Goal: Task Accomplishment & Management: Manage account settings

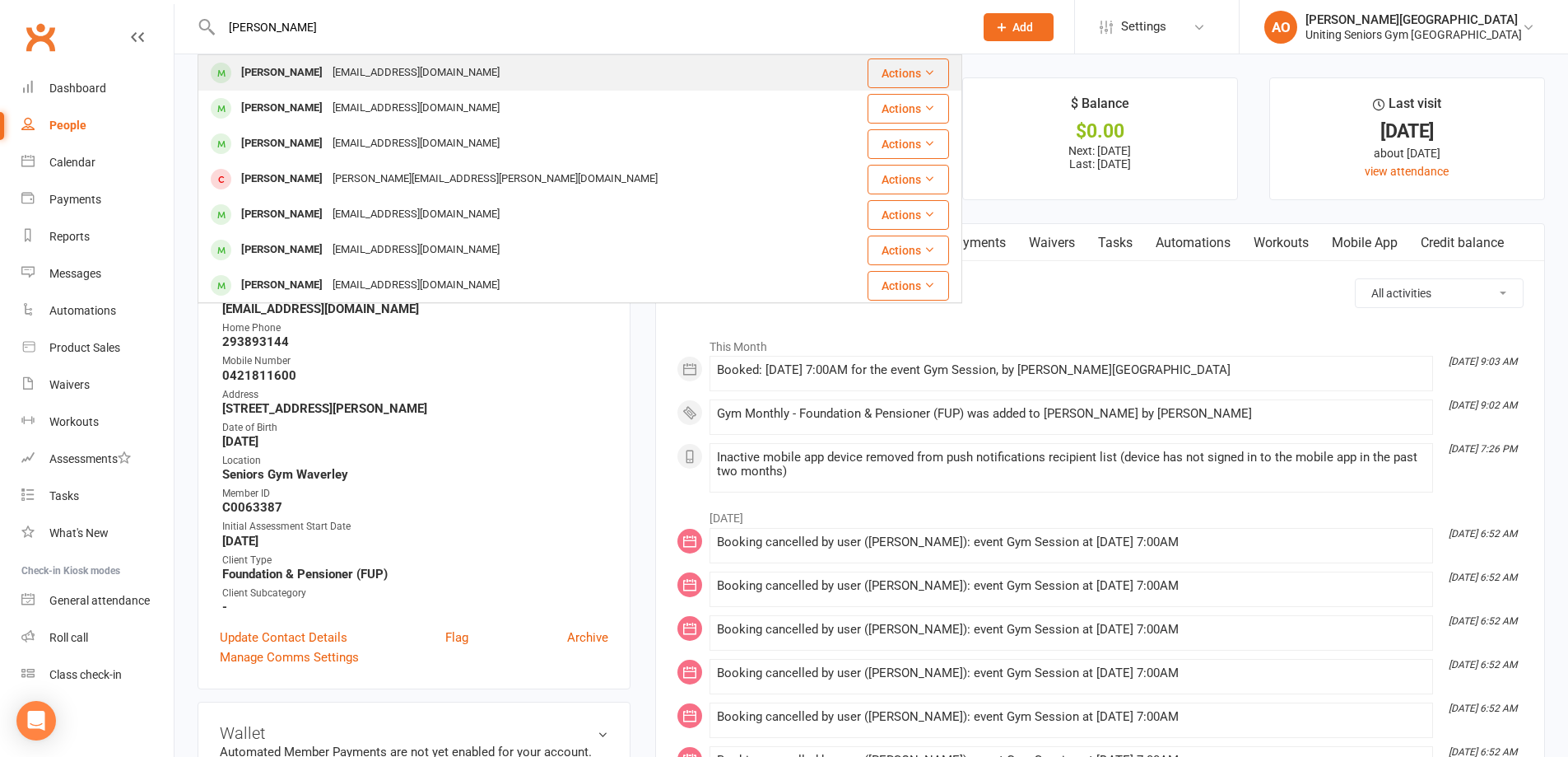
type input "[PERSON_NAME]"
click at [288, 70] on div "[PERSON_NAME]" at bounding box center [282, 73] width 92 height 24
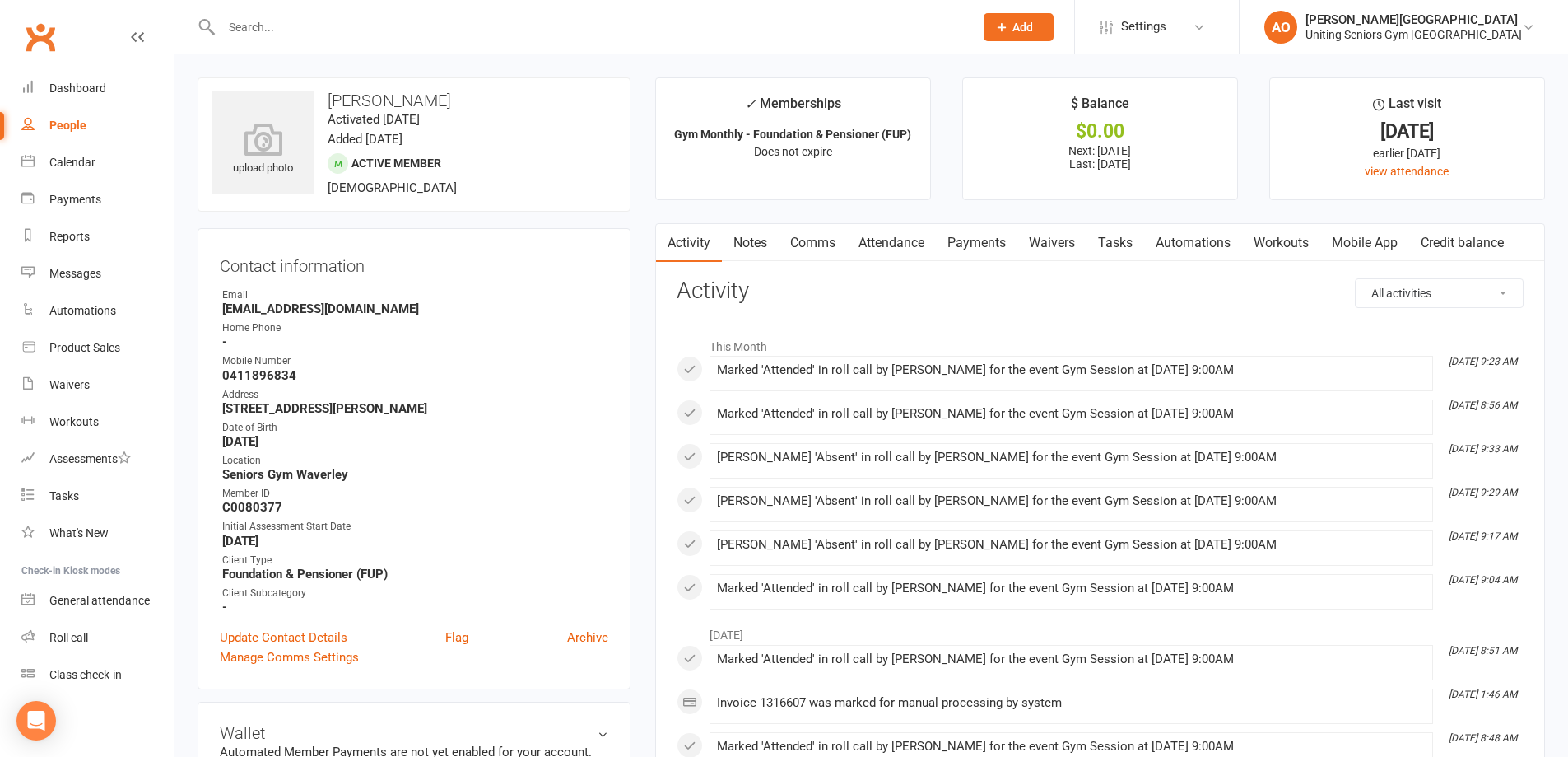
click at [896, 247] on link "Attendance" at bounding box center [891, 243] width 89 height 38
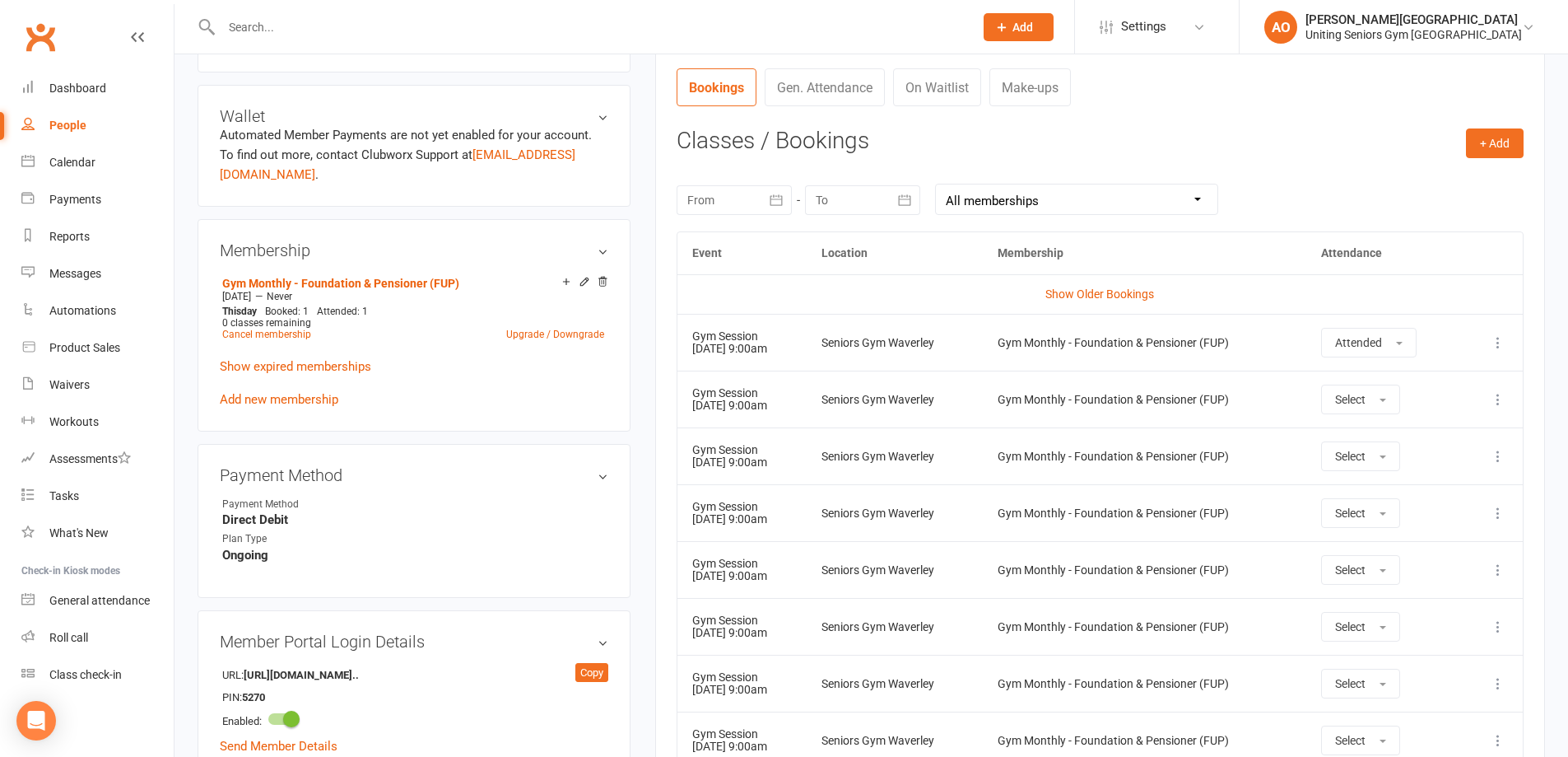
scroll to position [659, 0]
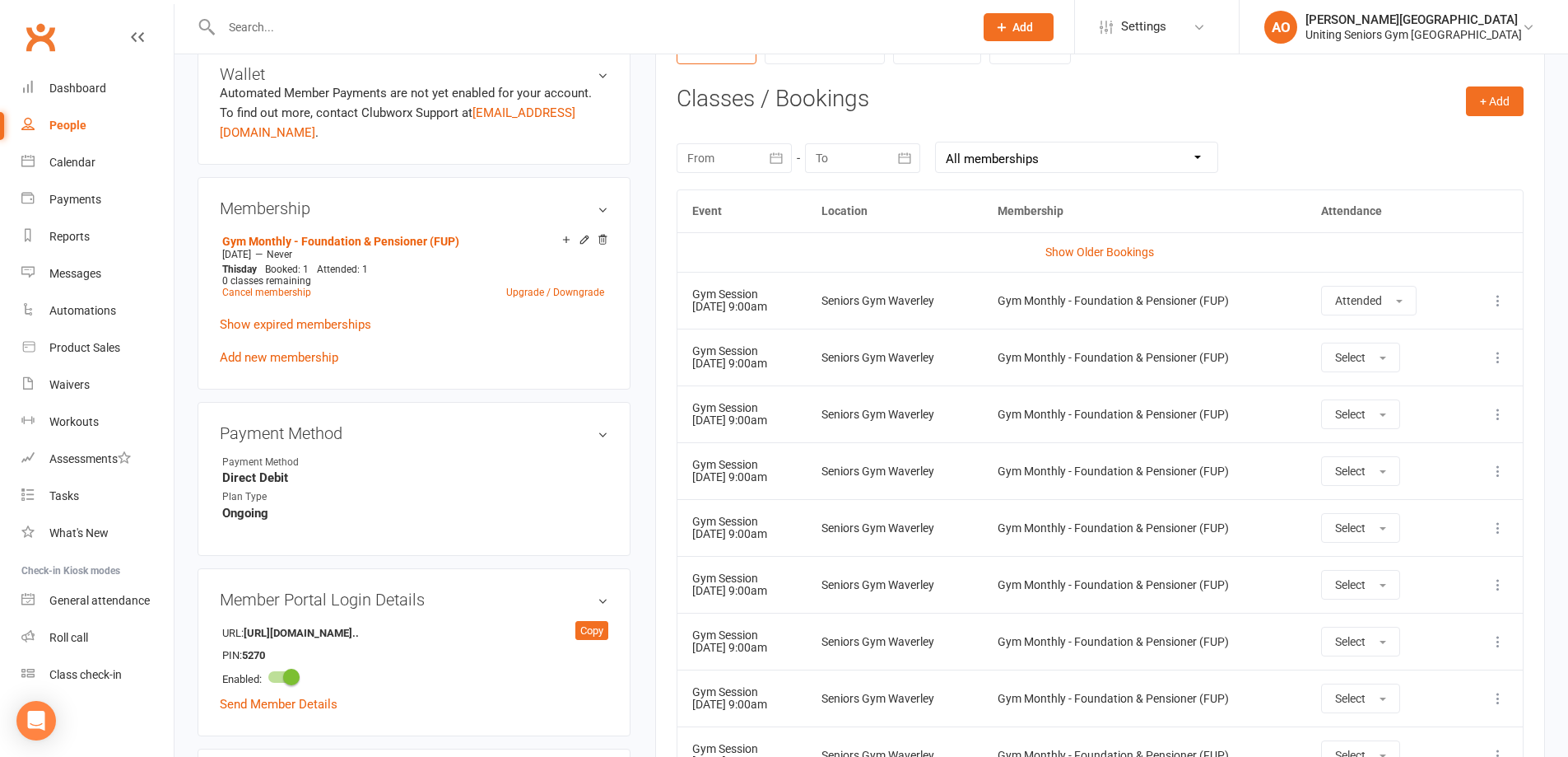
click at [340, 26] on input "text" at bounding box center [589, 27] width 746 height 23
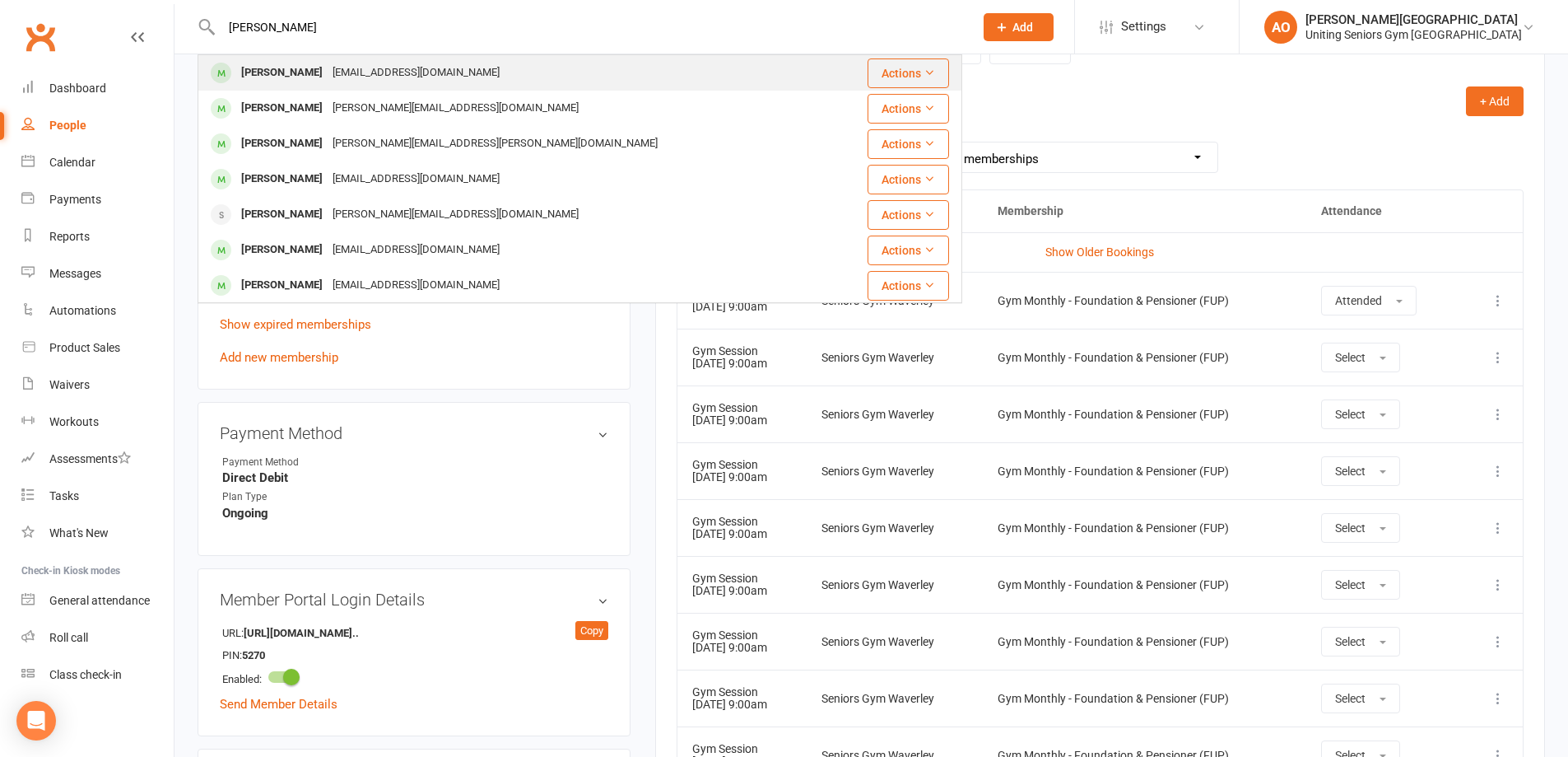
type input "[PERSON_NAME]"
click at [287, 75] on div "[PERSON_NAME]" at bounding box center [282, 73] width 92 height 24
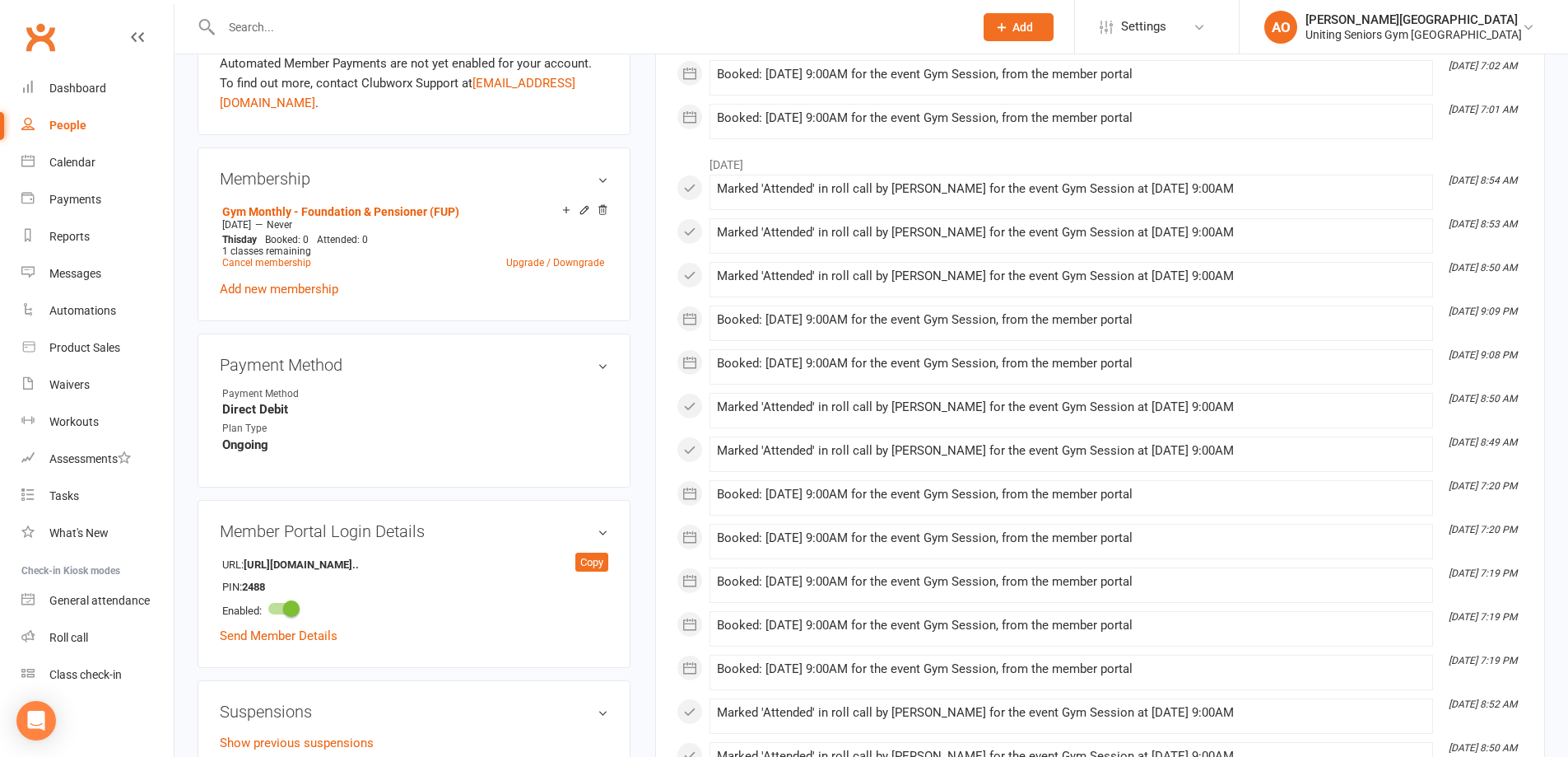
scroll to position [741, 0]
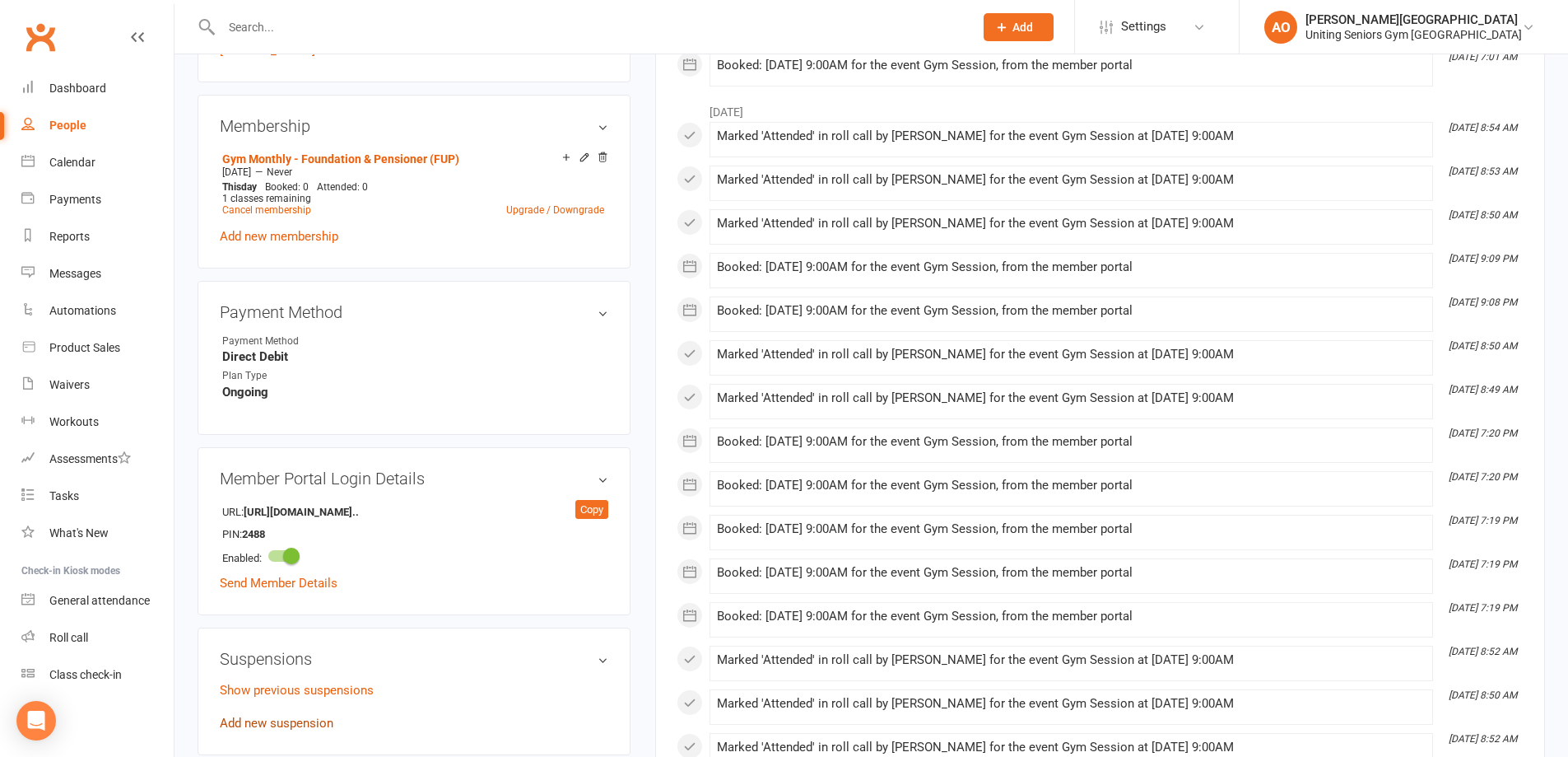
click at [281, 716] on link "Add new suspension" at bounding box center [276, 723] width 114 height 15
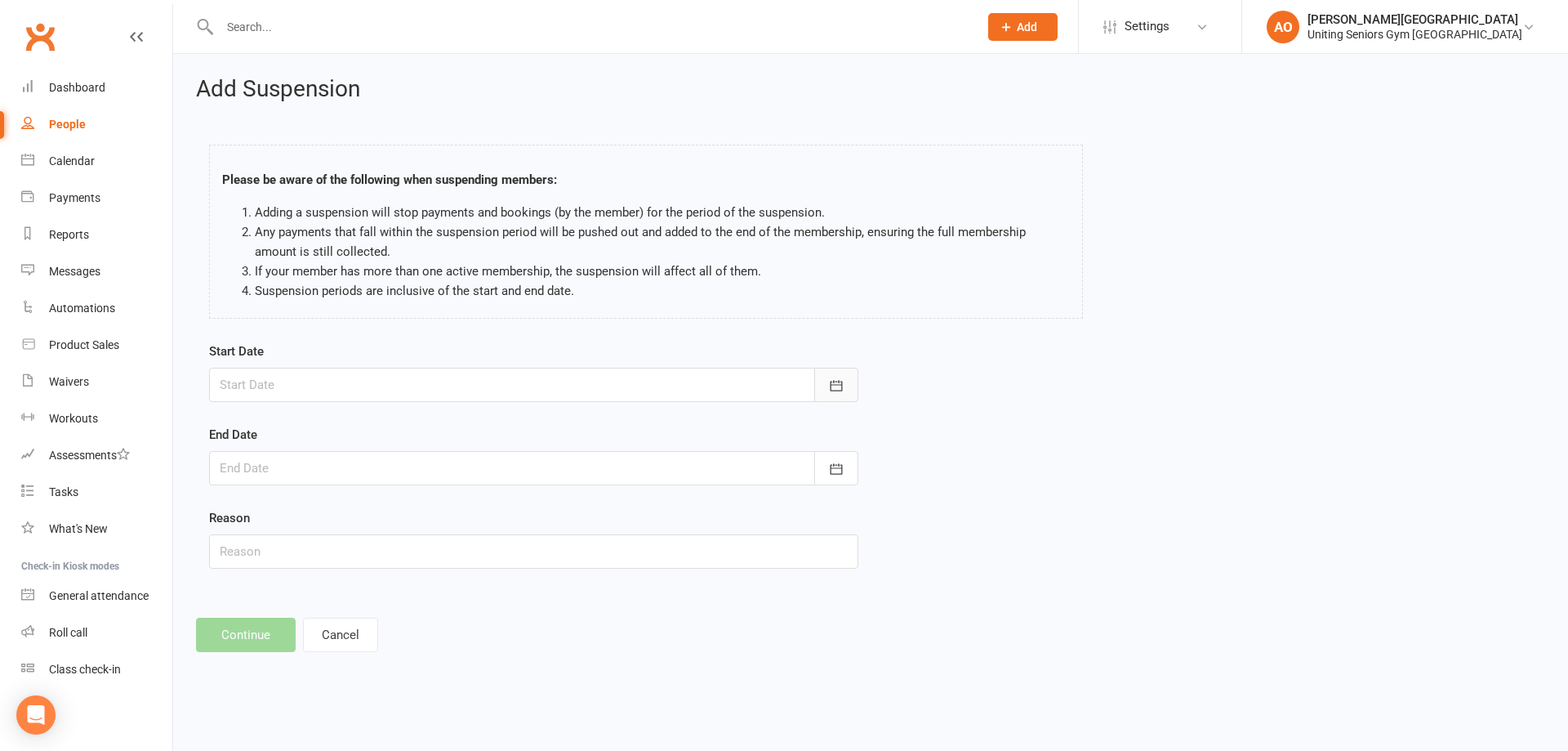
click at [827, 383] on button "button" at bounding box center [836, 384] width 45 height 35
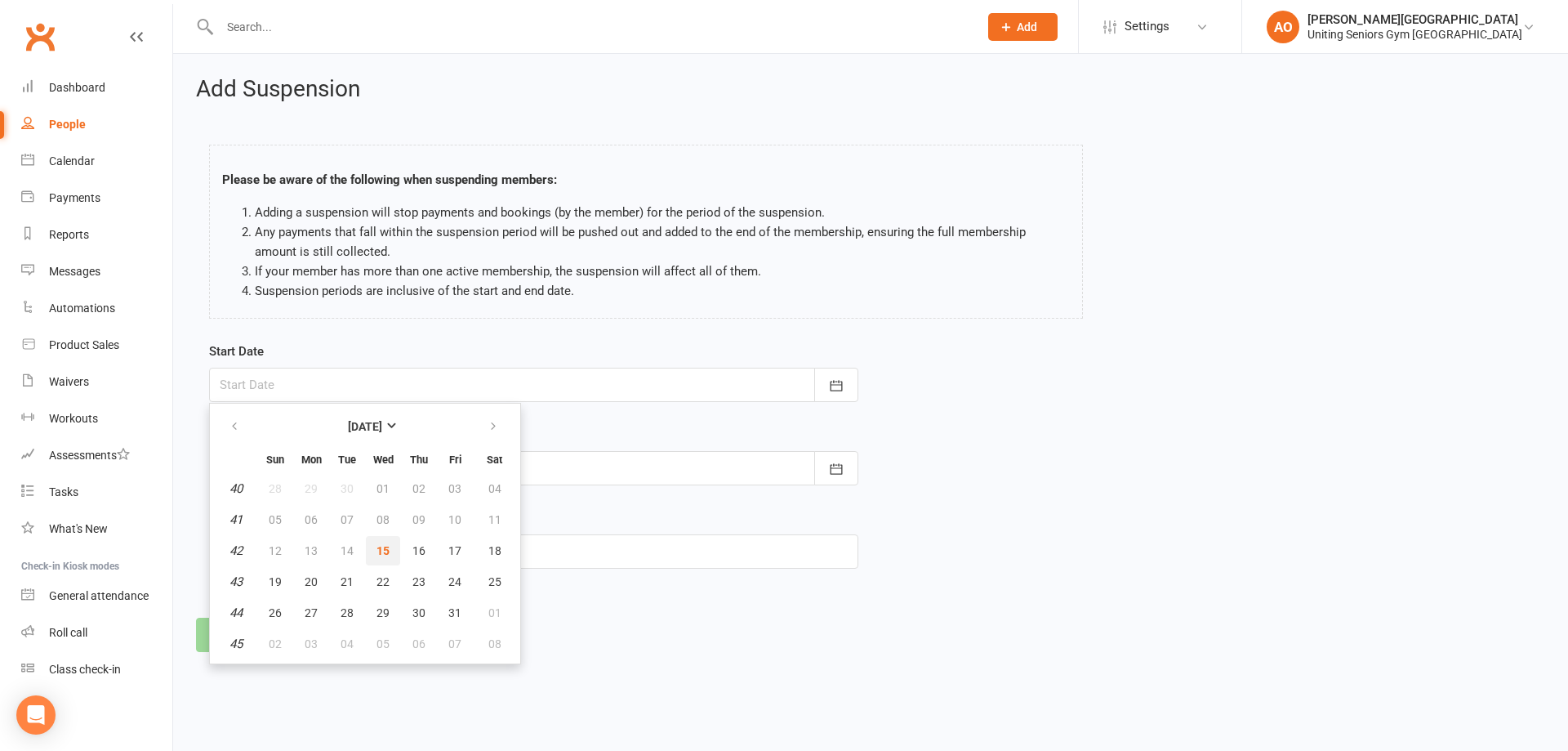
click at [376, 552] on span "15" at bounding box center [382, 550] width 13 height 13
type input "[DATE]"
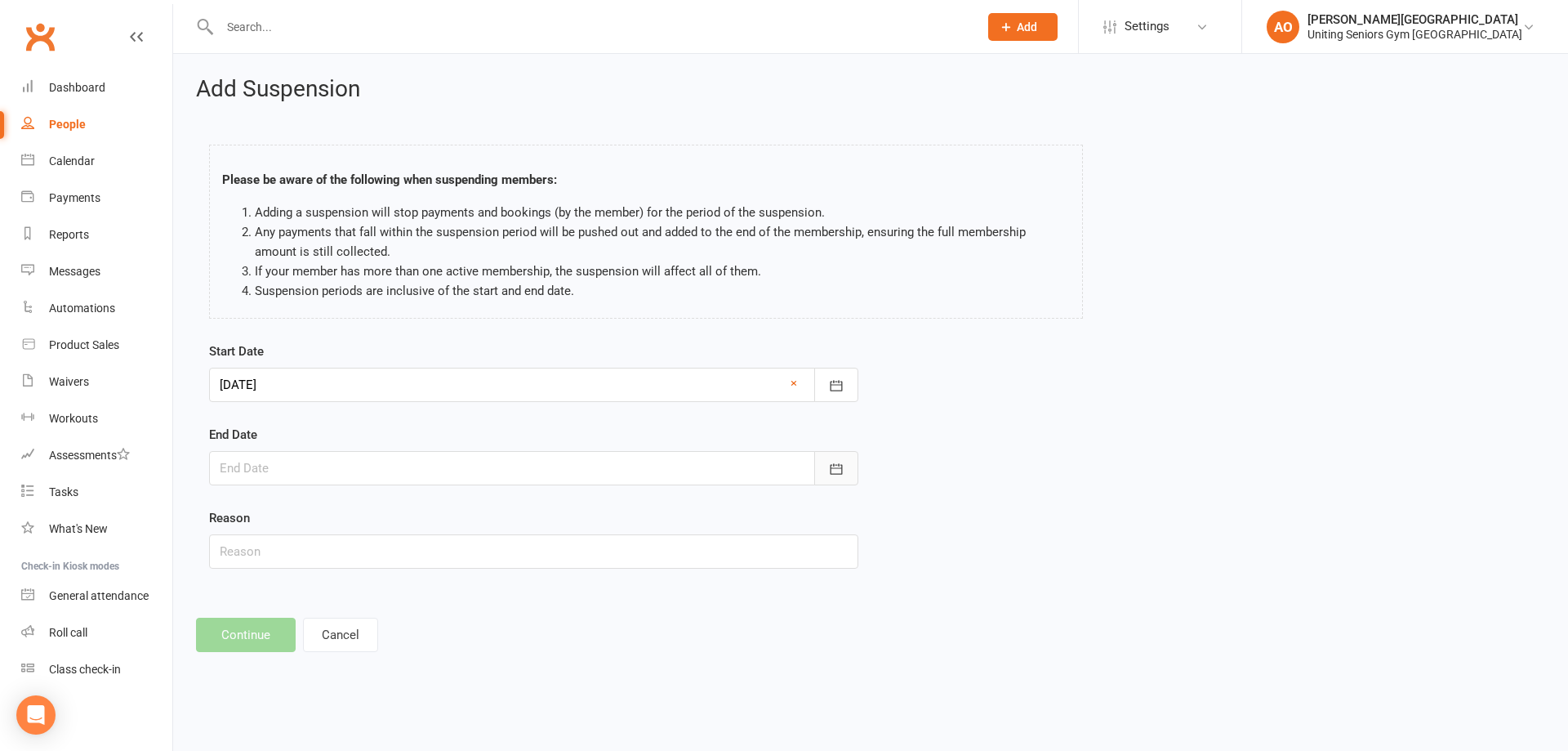
click at [841, 474] on icon "button" at bounding box center [836, 469] width 16 height 16
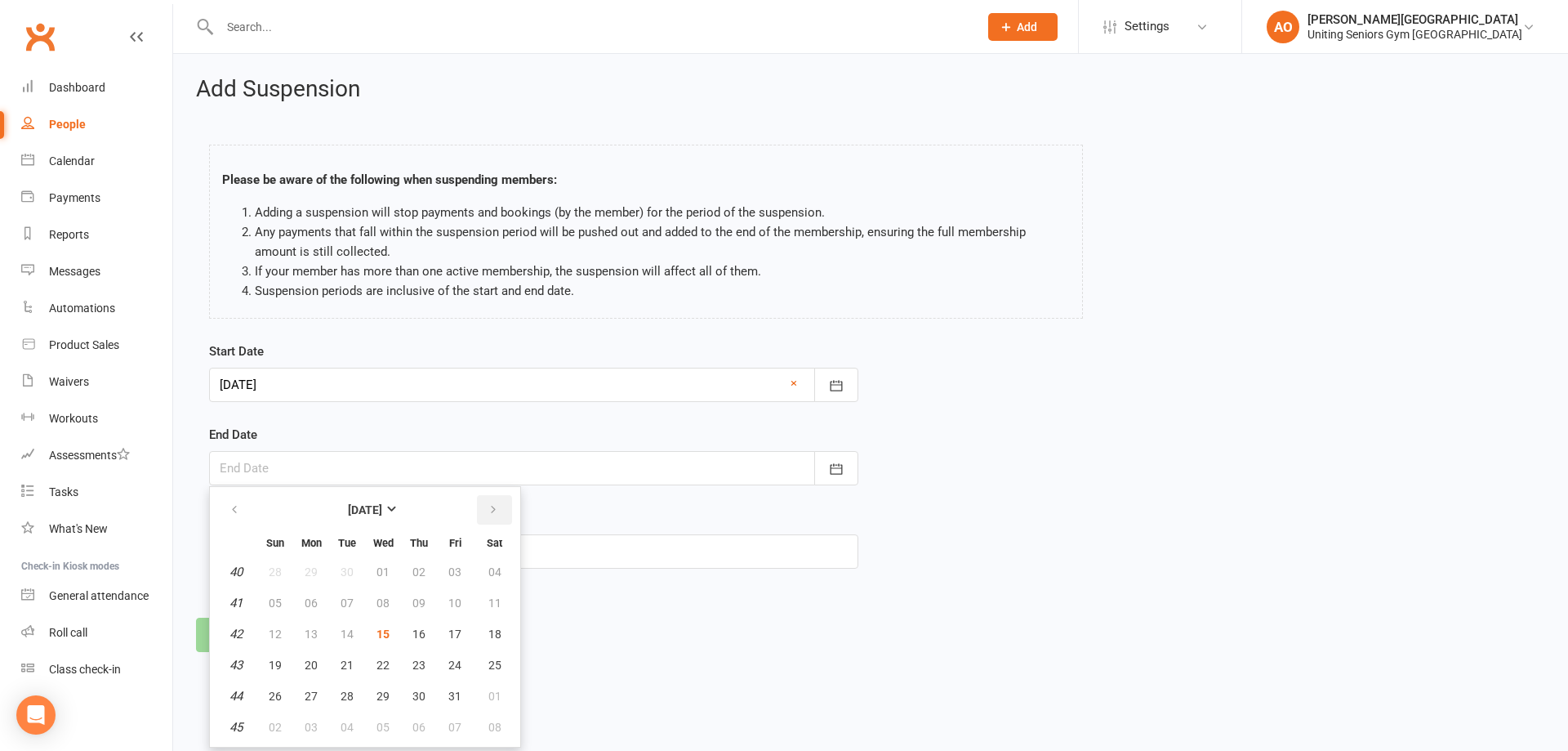
click at [496, 512] on icon "button" at bounding box center [493, 509] width 12 height 13
click at [230, 509] on icon "button" at bounding box center [235, 509] width 12 height 13
click at [389, 692] on span "29" at bounding box center [382, 696] width 13 height 13
type input "[DATE]"
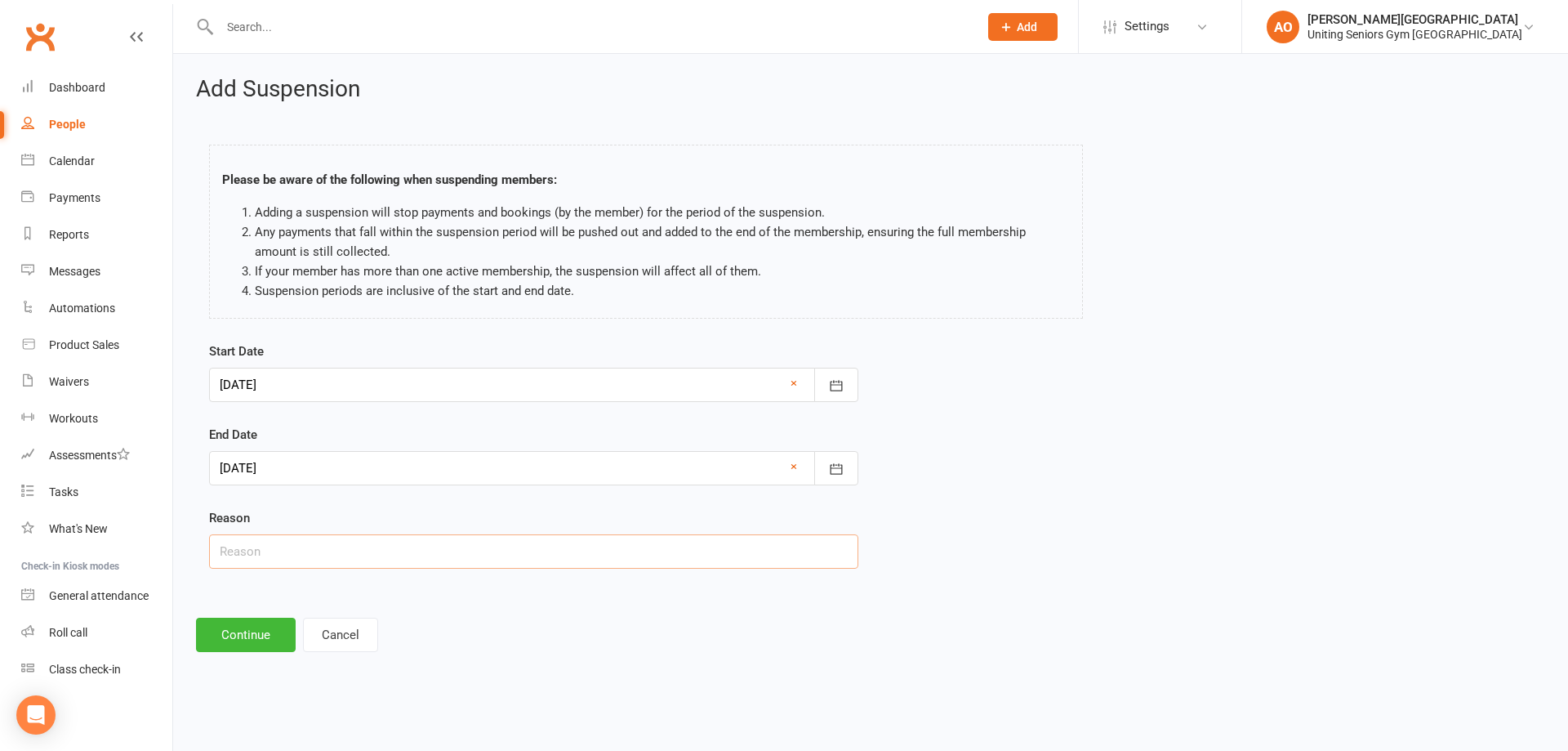
click at [274, 546] on input "text" at bounding box center [534, 551] width 650 height 35
click at [366, 547] on input "text" at bounding box center [534, 551] width 650 height 35
type input "sick"
click at [258, 633] on button "Continue" at bounding box center [246, 634] width 100 height 35
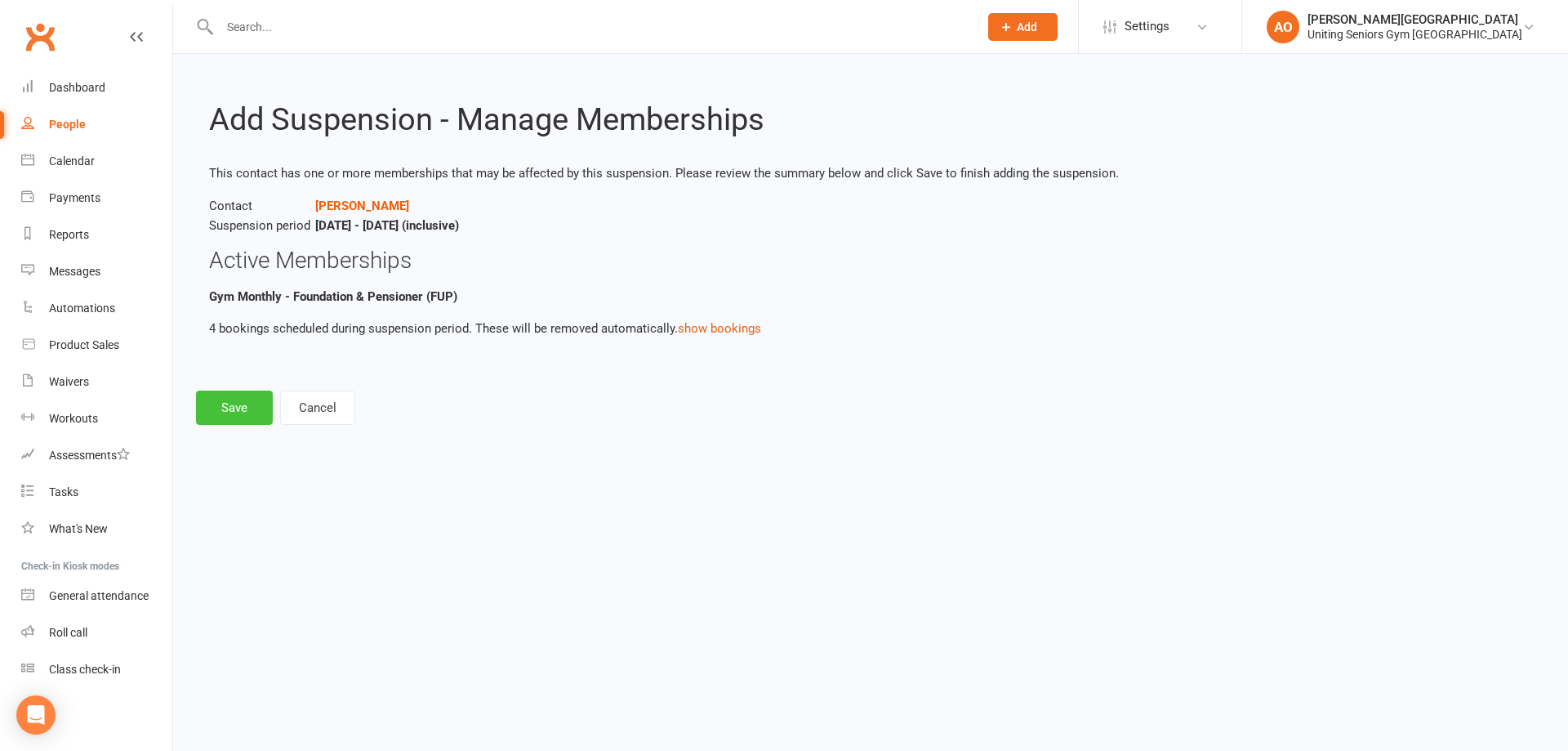
click at [231, 411] on button "Save" at bounding box center [235, 407] width 77 height 35
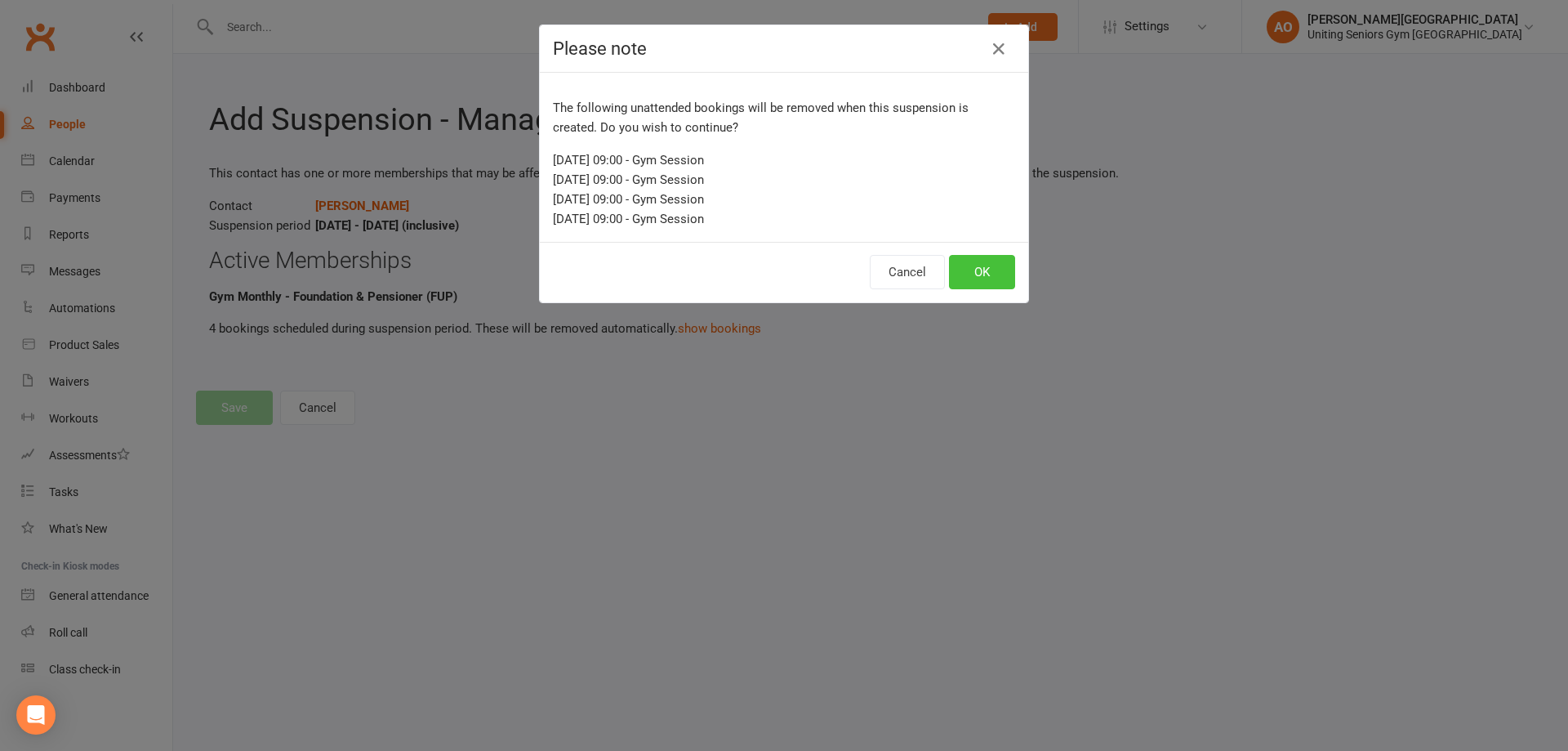
click at [960, 264] on button "OK" at bounding box center [982, 271] width 66 height 35
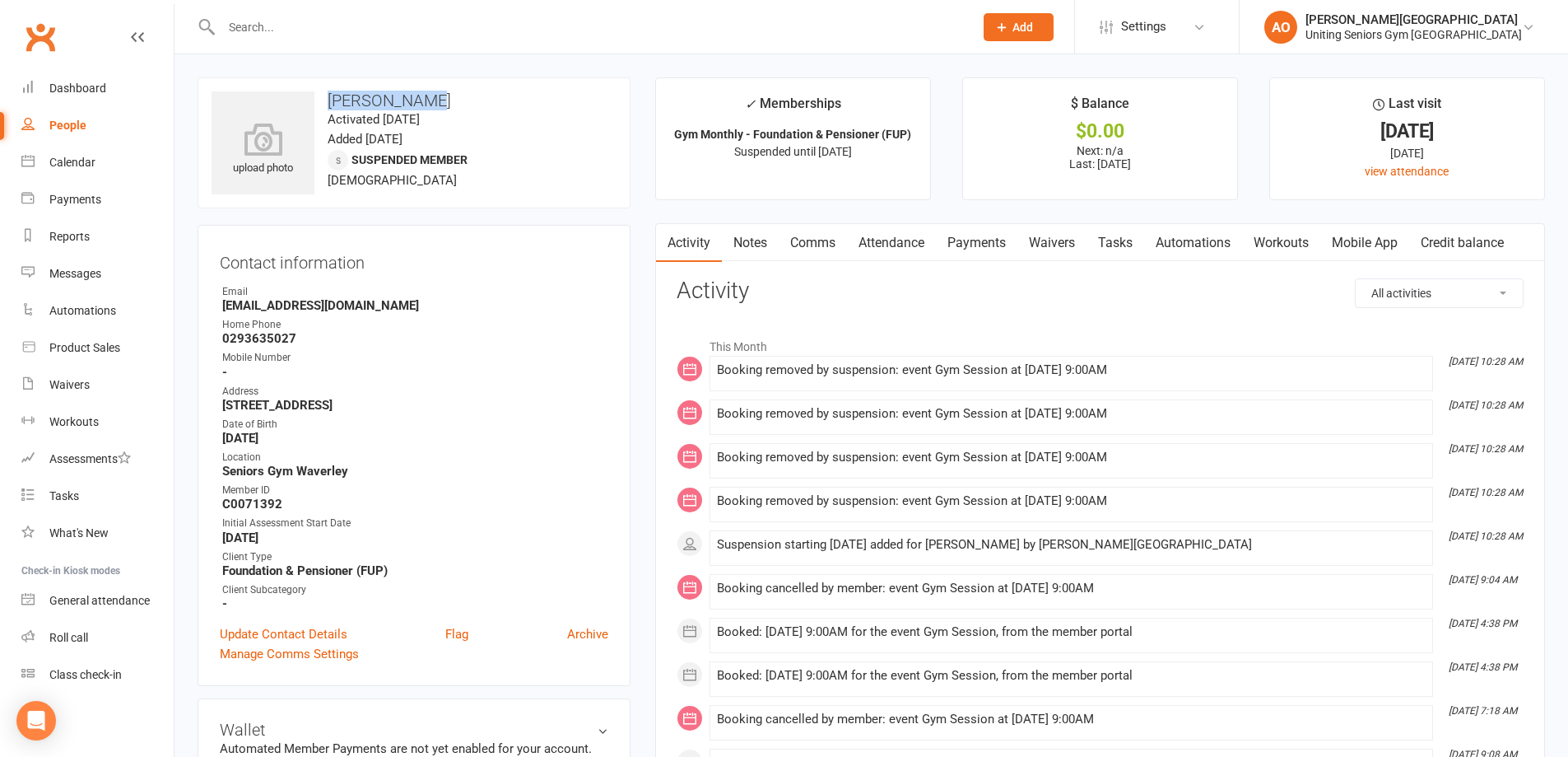
drag, startPoint x: 326, startPoint y: 104, endPoint x: 422, endPoint y: 103, distance: 96.0
click at [422, 103] on h3 "[PERSON_NAME]" at bounding box center [414, 101] width 405 height 18
copy h3 "[PERSON_NAME]"
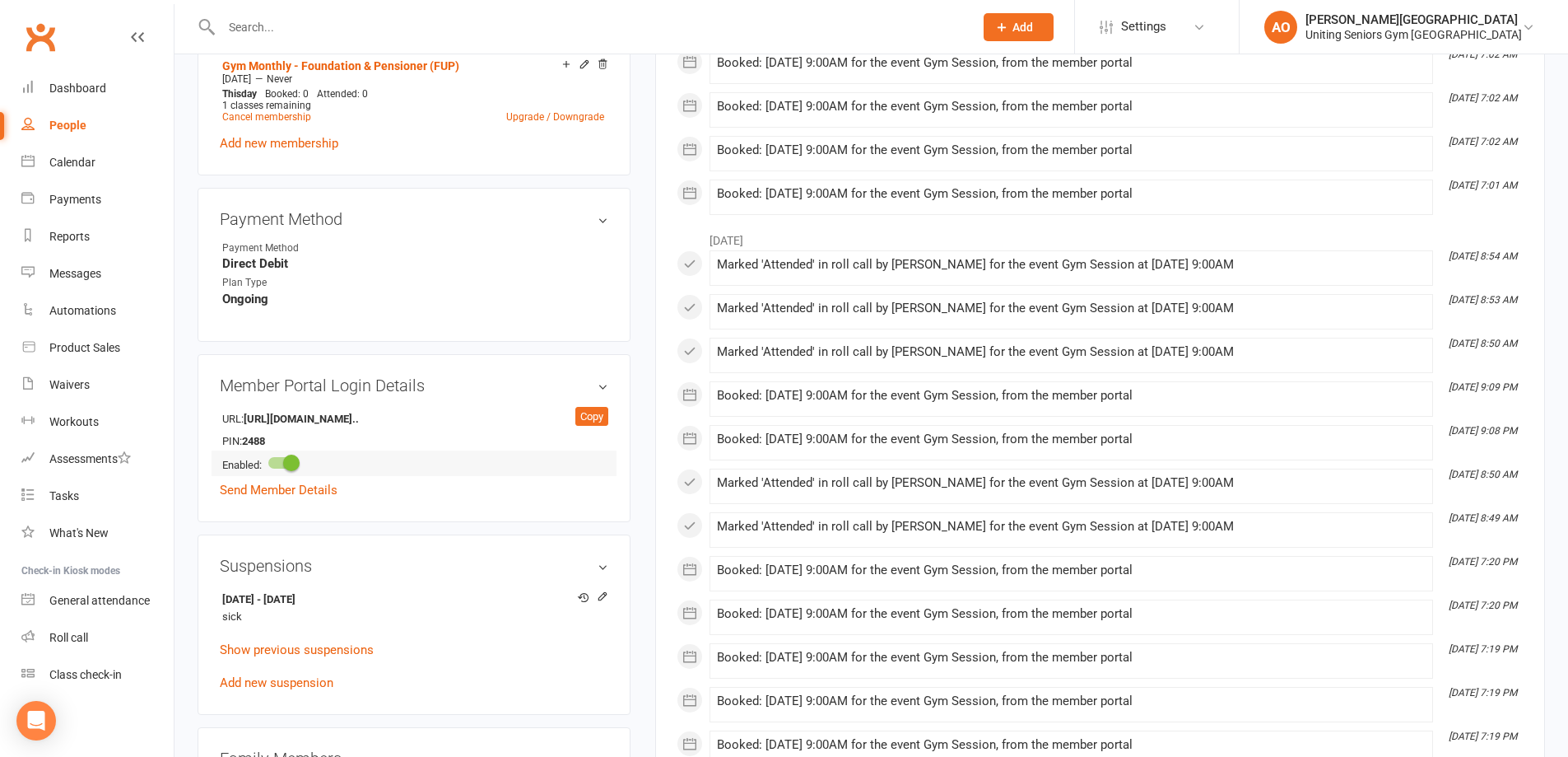
scroll to position [989, 0]
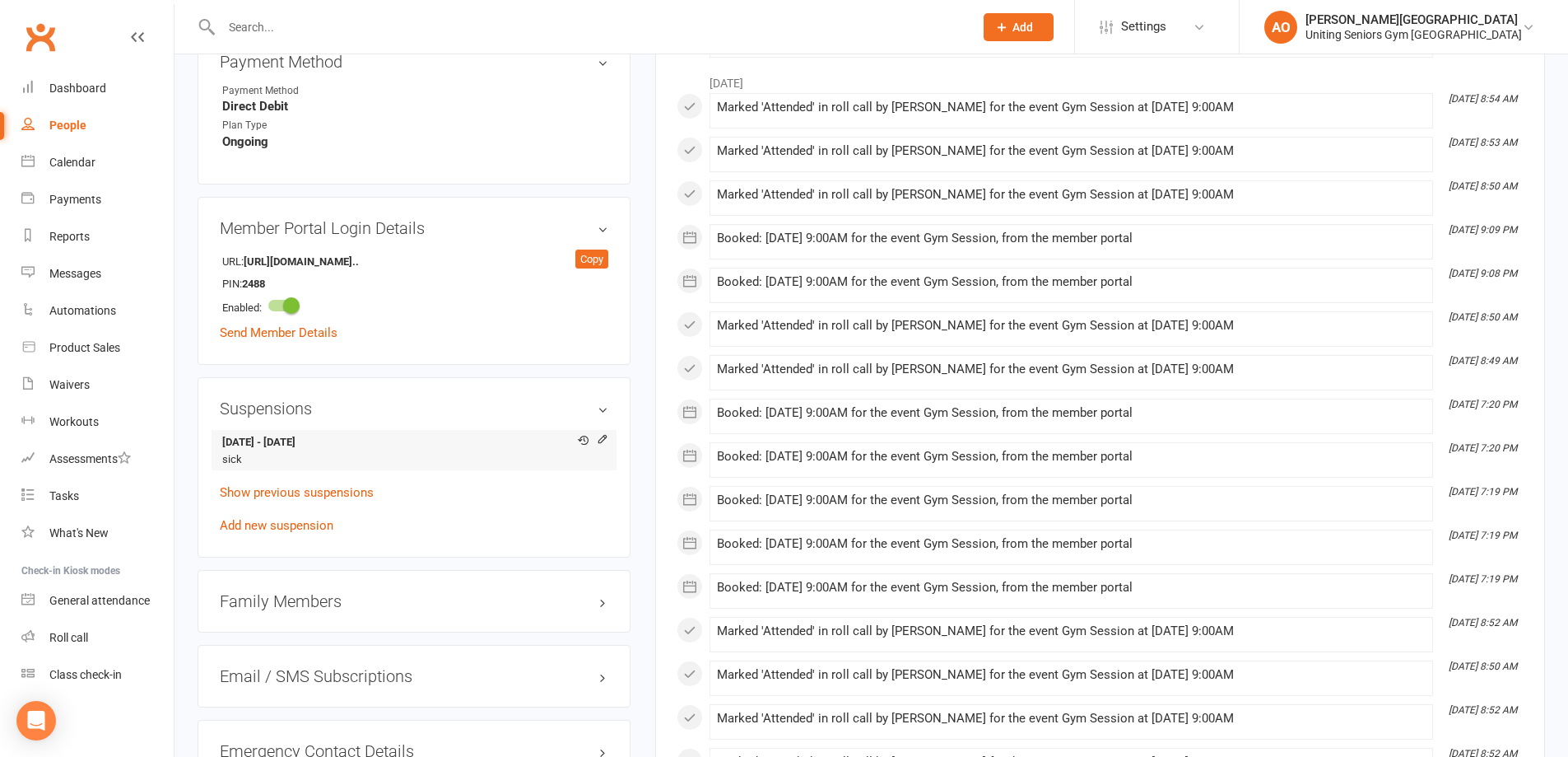
drag, startPoint x: 224, startPoint y: 425, endPoint x: 399, endPoint y: 418, distance: 175.1
click at [399, 434] on strong "[DATE] - [DATE]" at bounding box center [411, 442] width 378 height 17
copy strong "[DATE] - [DATE]"
